Goal: Task Accomplishment & Management: Manage account settings

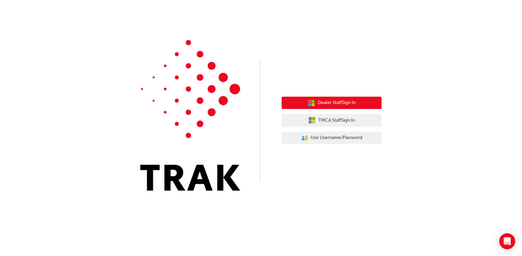
click at [323, 103] on span "Dealer Staff Sign In" at bounding box center [337, 103] width 38 height 8
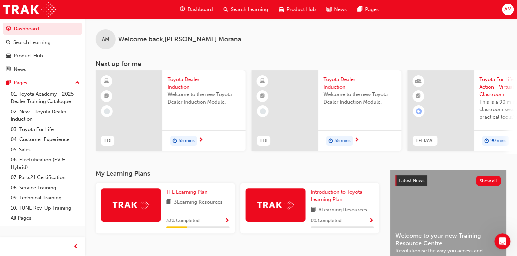
click at [509, 10] on span "AM" at bounding box center [507, 10] width 7 height 8
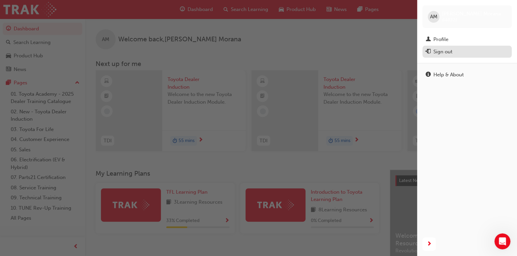
click at [446, 53] on div "Sign out" at bounding box center [443, 52] width 19 height 8
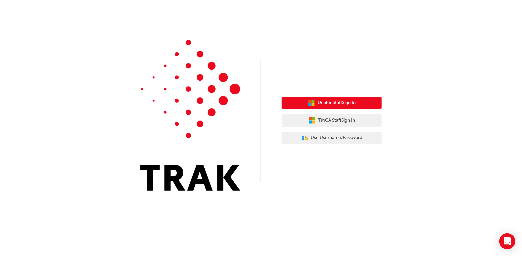
click at [345, 104] on span "Dealer Staff Sign In" at bounding box center [337, 103] width 38 height 8
